Goal: Use online tool/utility: Utilize a website feature to perform a specific function

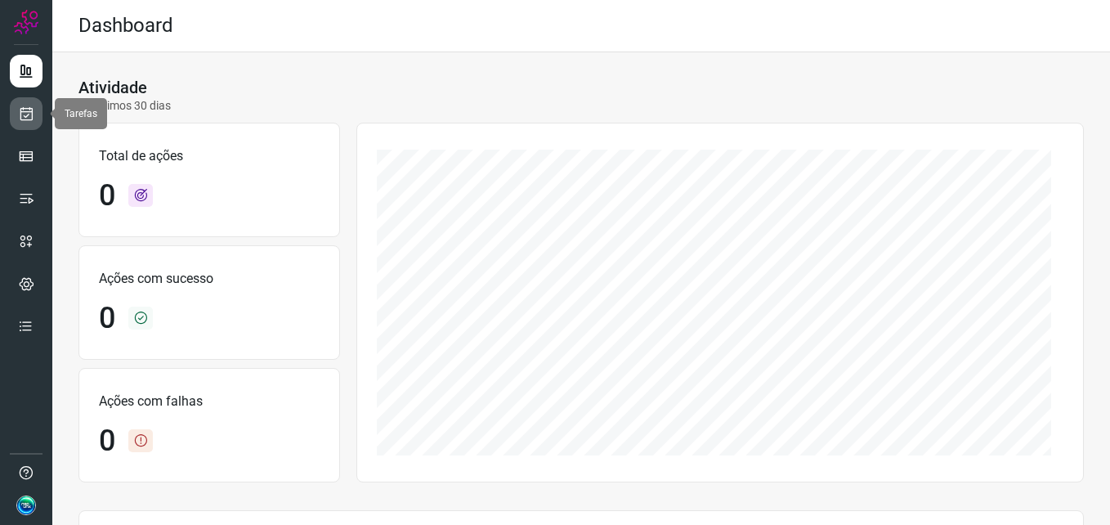
click at [30, 106] on icon at bounding box center [26, 113] width 17 height 16
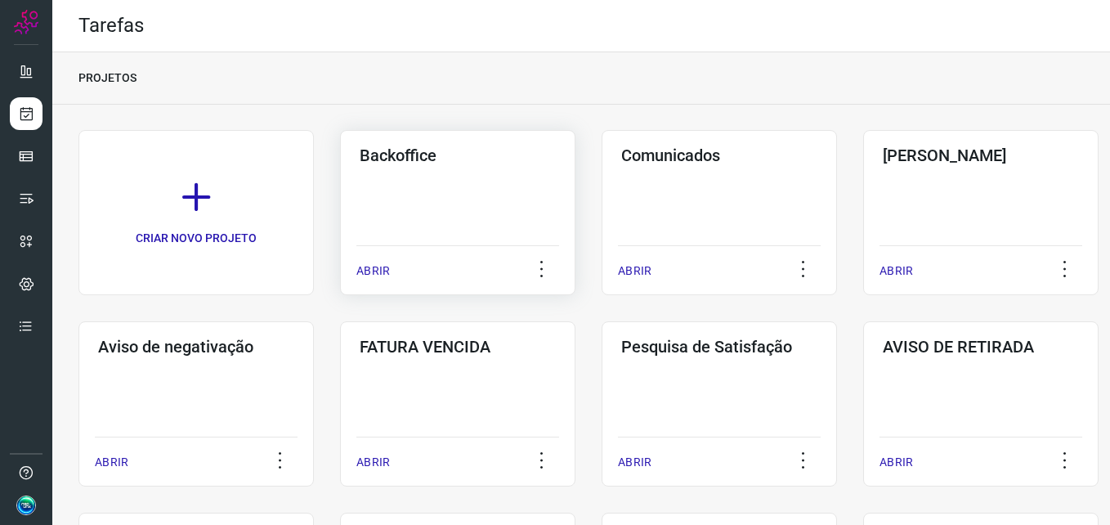
click at [460, 230] on div "Backoffice ABRIR" at bounding box center [457, 212] width 235 height 165
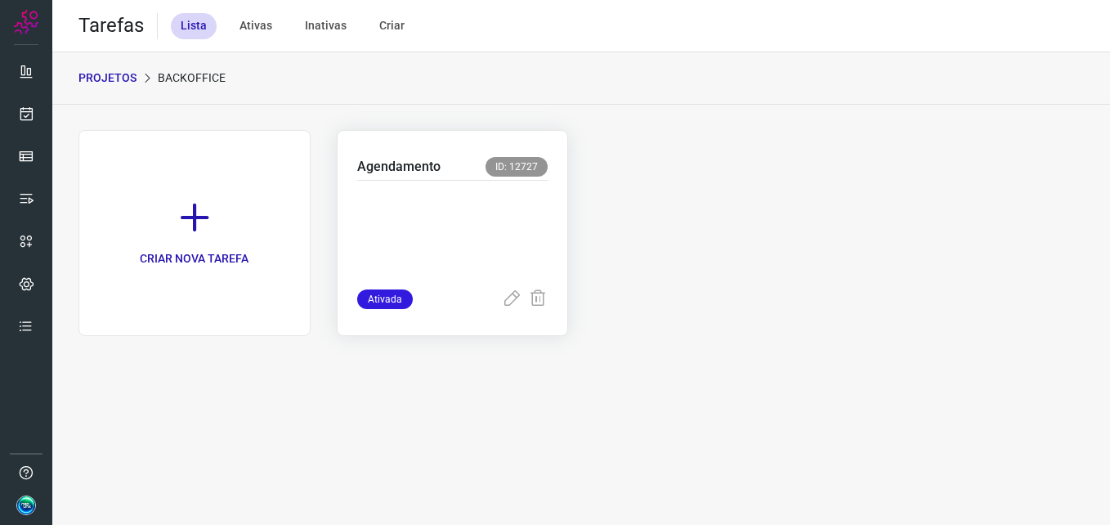
click at [463, 226] on p at bounding box center [452, 231] width 191 height 82
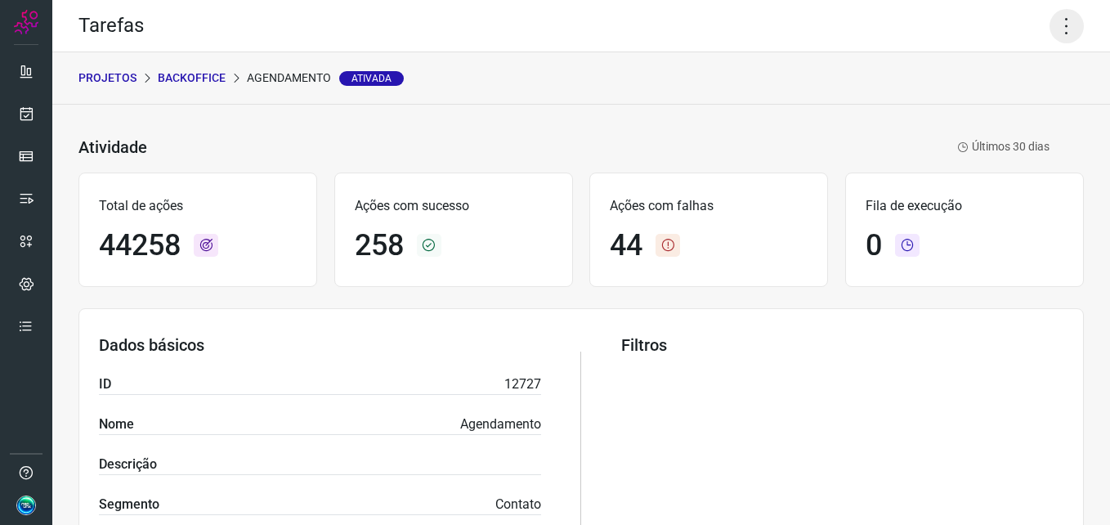
click at [1053, 29] on icon at bounding box center [1066, 26] width 34 height 34
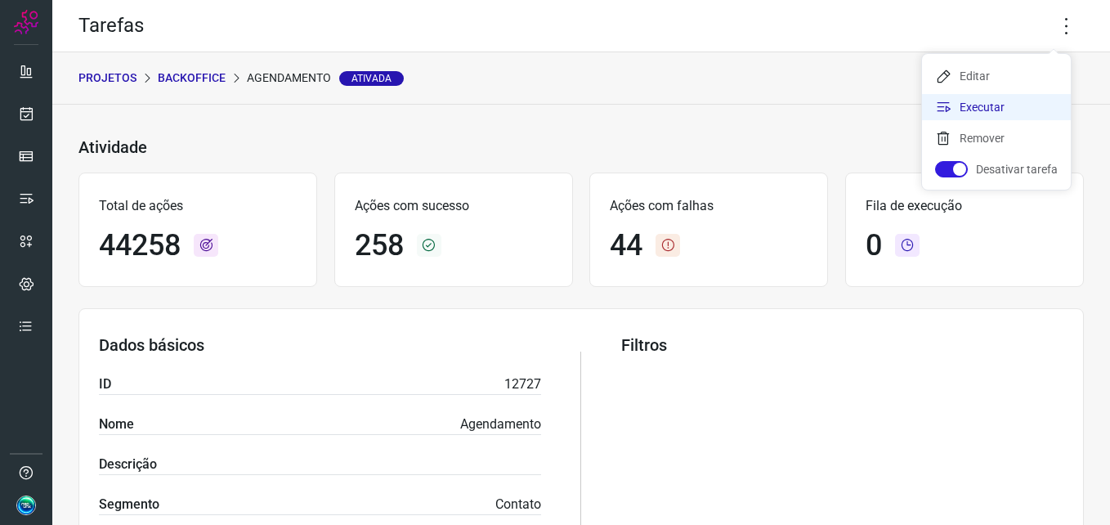
click at [975, 110] on li "Executar" at bounding box center [996, 107] width 149 height 26
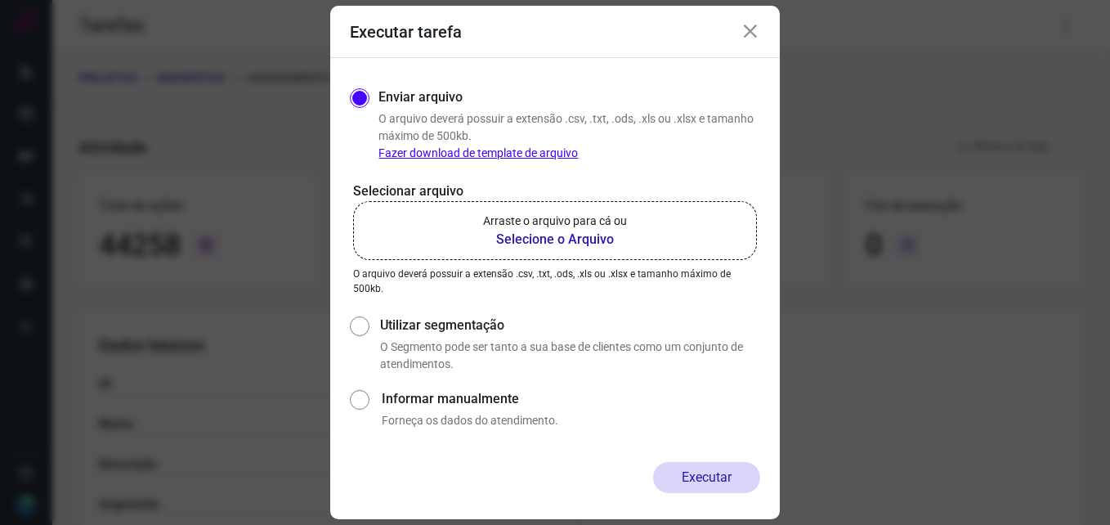
click at [527, 239] on b "Selecione o Arquivo" at bounding box center [555, 240] width 144 height 20
click at [0, 0] on input "Arraste o arquivo para cá ou Selecione o Arquivo" at bounding box center [0, 0] width 0 height 0
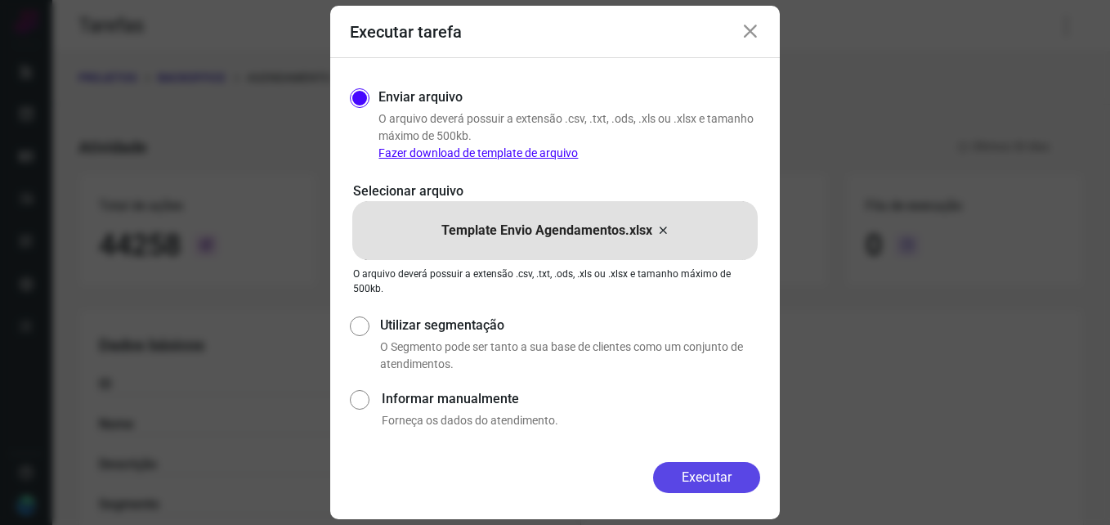
click at [683, 483] on button "Executar" at bounding box center [706, 477] width 107 height 31
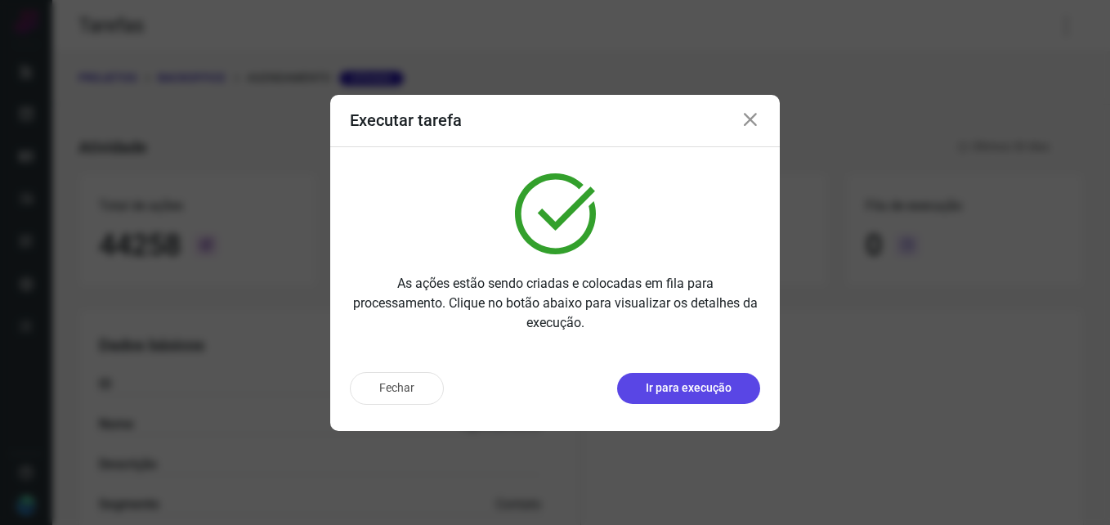
click at [691, 396] on p "Ir para execução" at bounding box center [689, 387] width 86 height 17
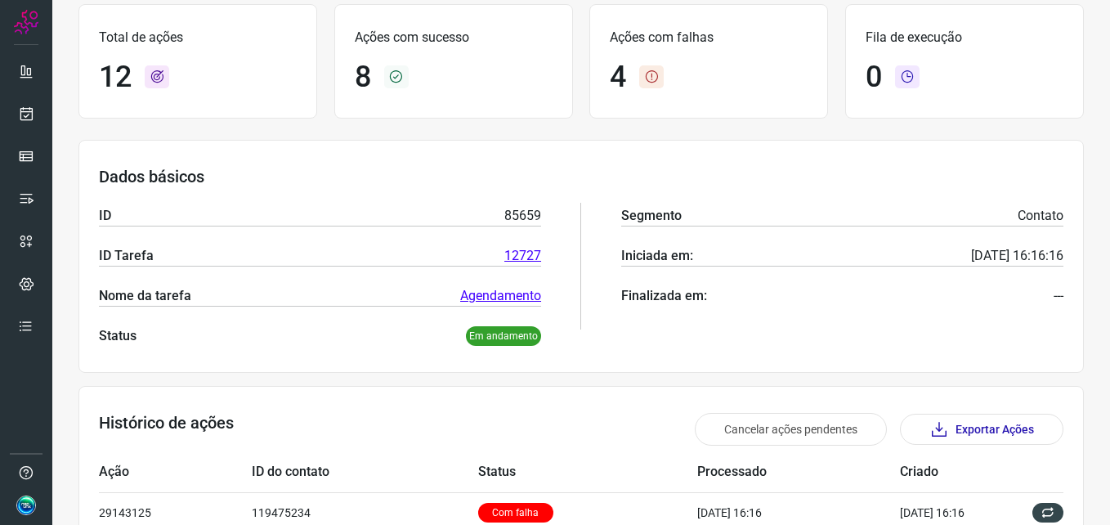
scroll to position [245, 0]
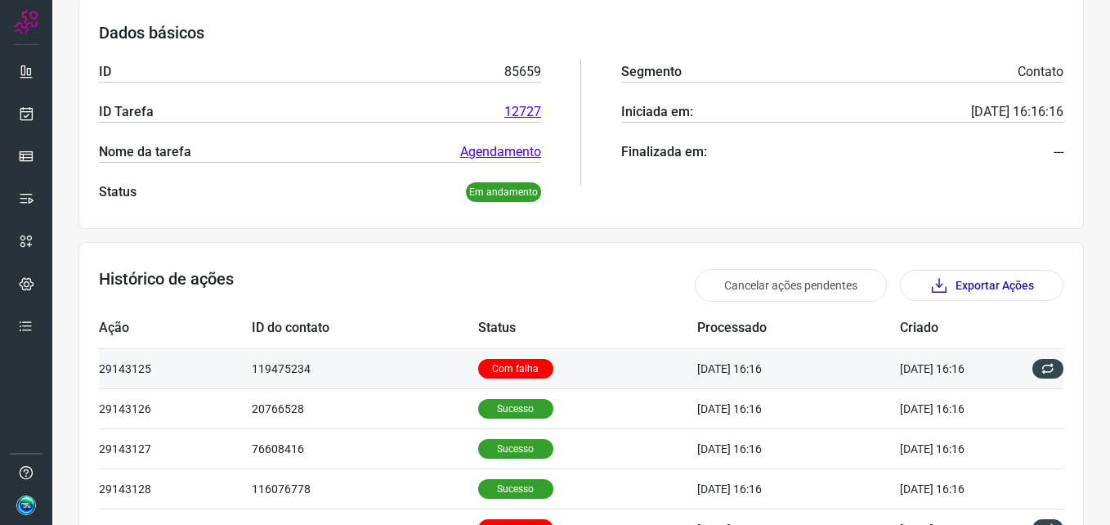
click at [488, 365] on p "Com falha" at bounding box center [515, 369] width 75 height 20
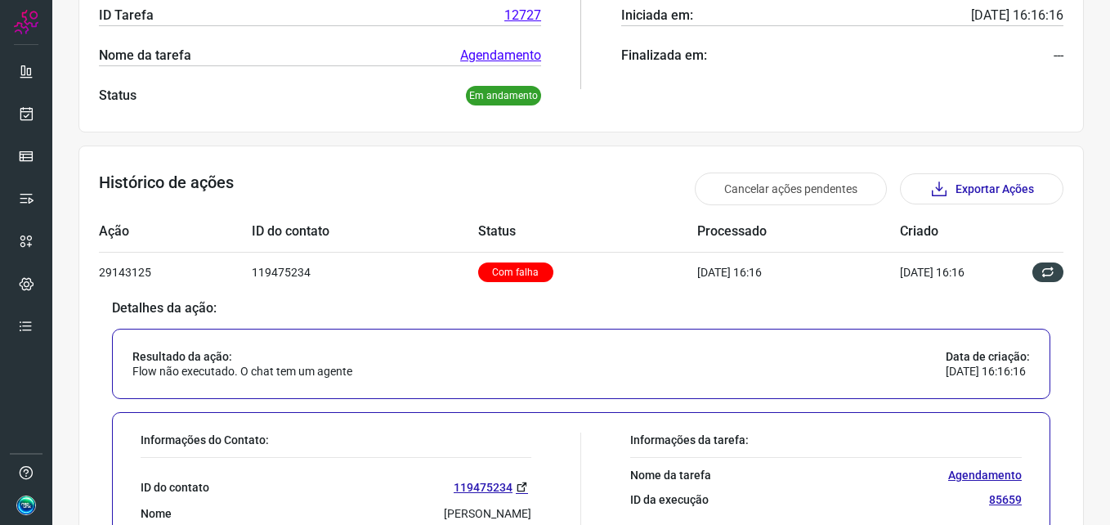
scroll to position [490, 0]
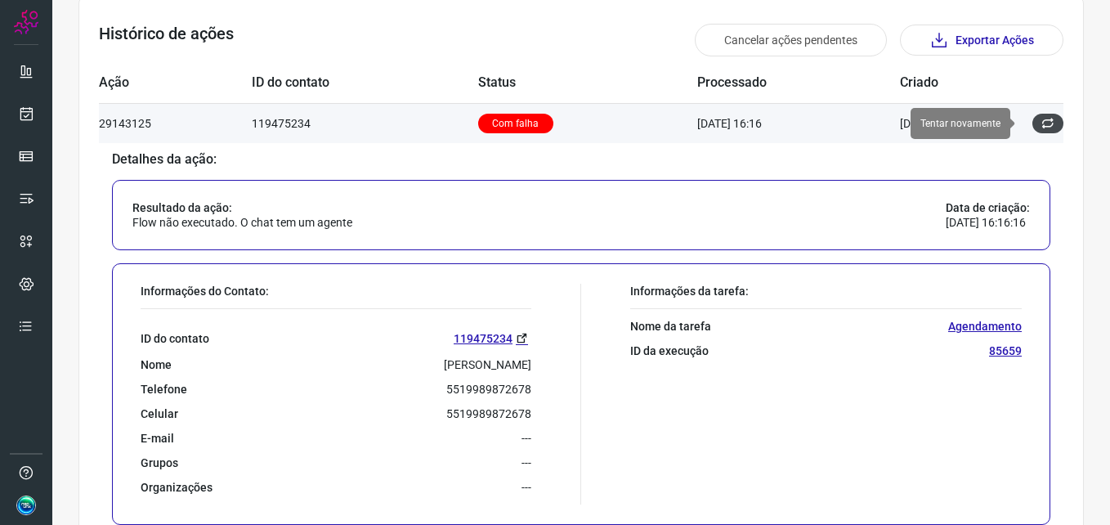
click at [1041, 125] on icon at bounding box center [1047, 123] width 13 height 13
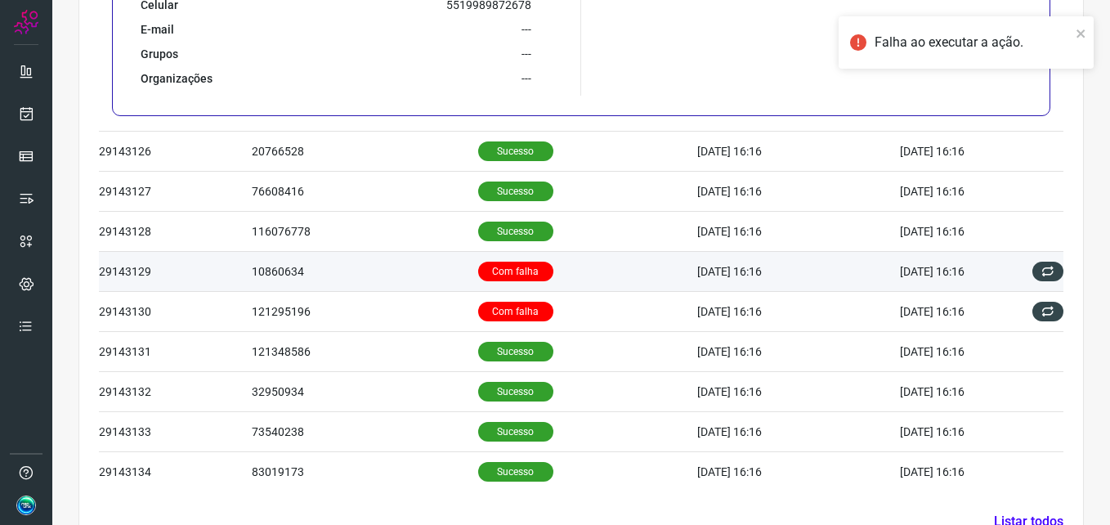
click at [481, 268] on p "Com falha" at bounding box center [515, 272] width 75 height 20
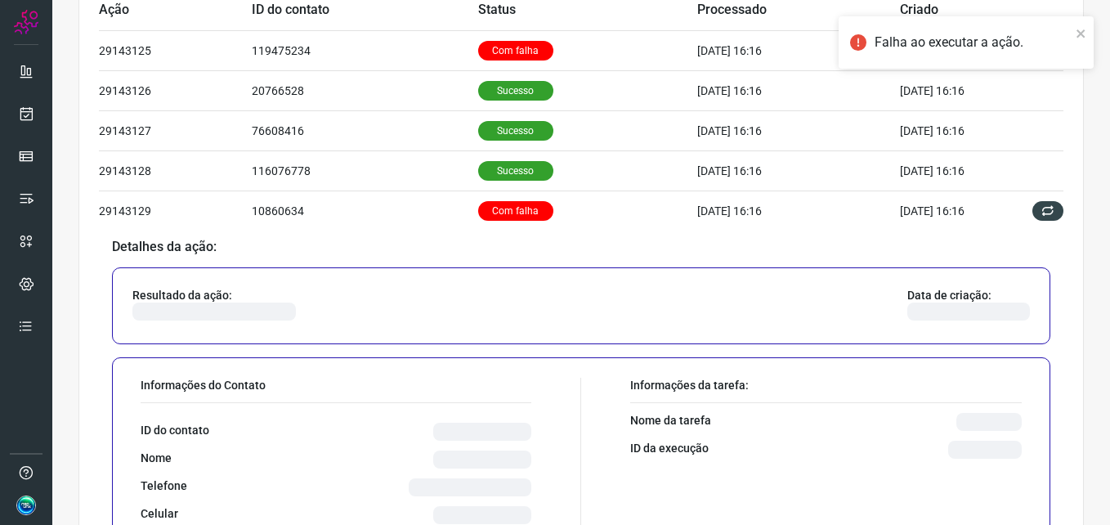
scroll to position [665, 0]
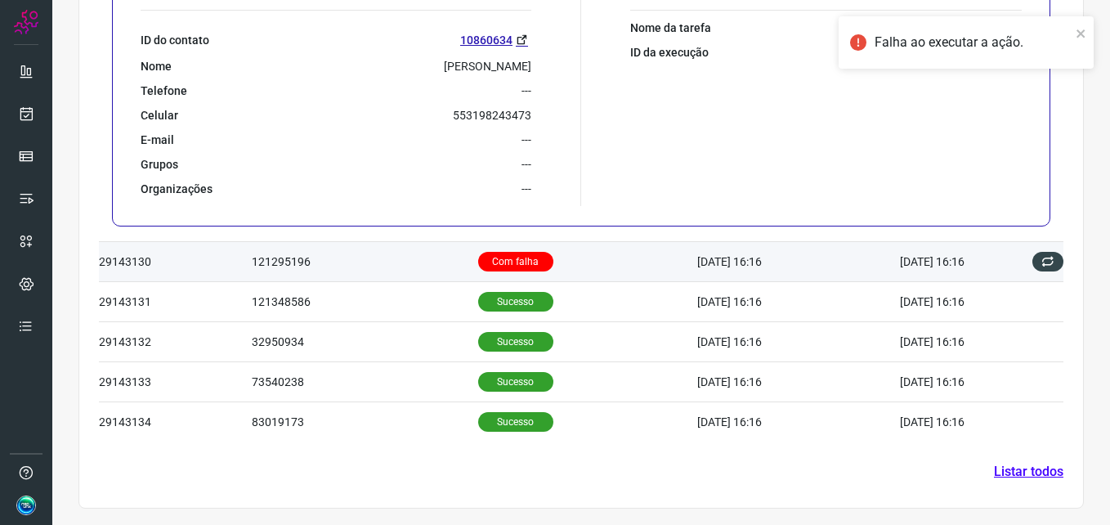
click at [494, 245] on td "Com falha" at bounding box center [587, 262] width 219 height 40
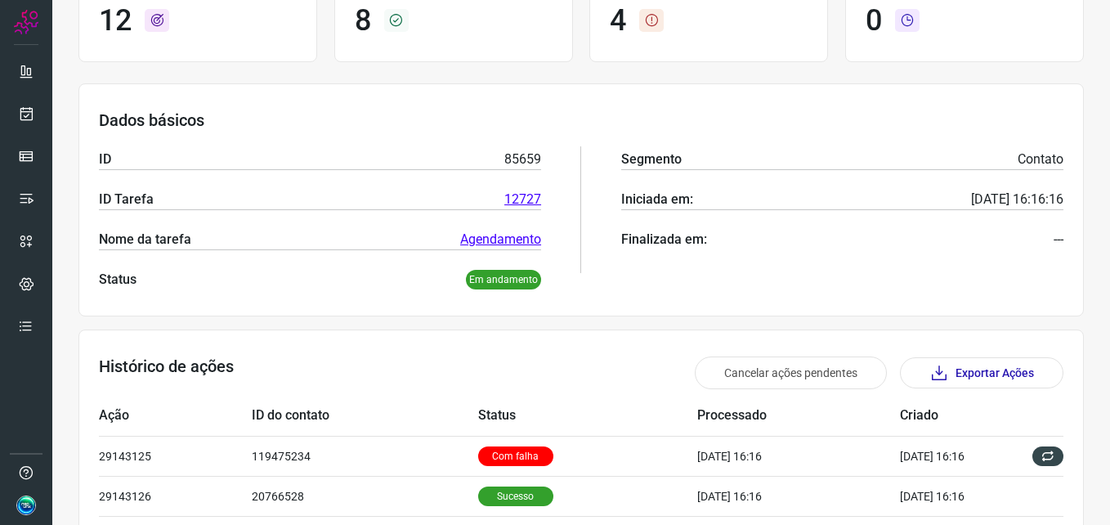
scroll to position [0, 0]
